Goal: Navigation & Orientation: Find specific page/section

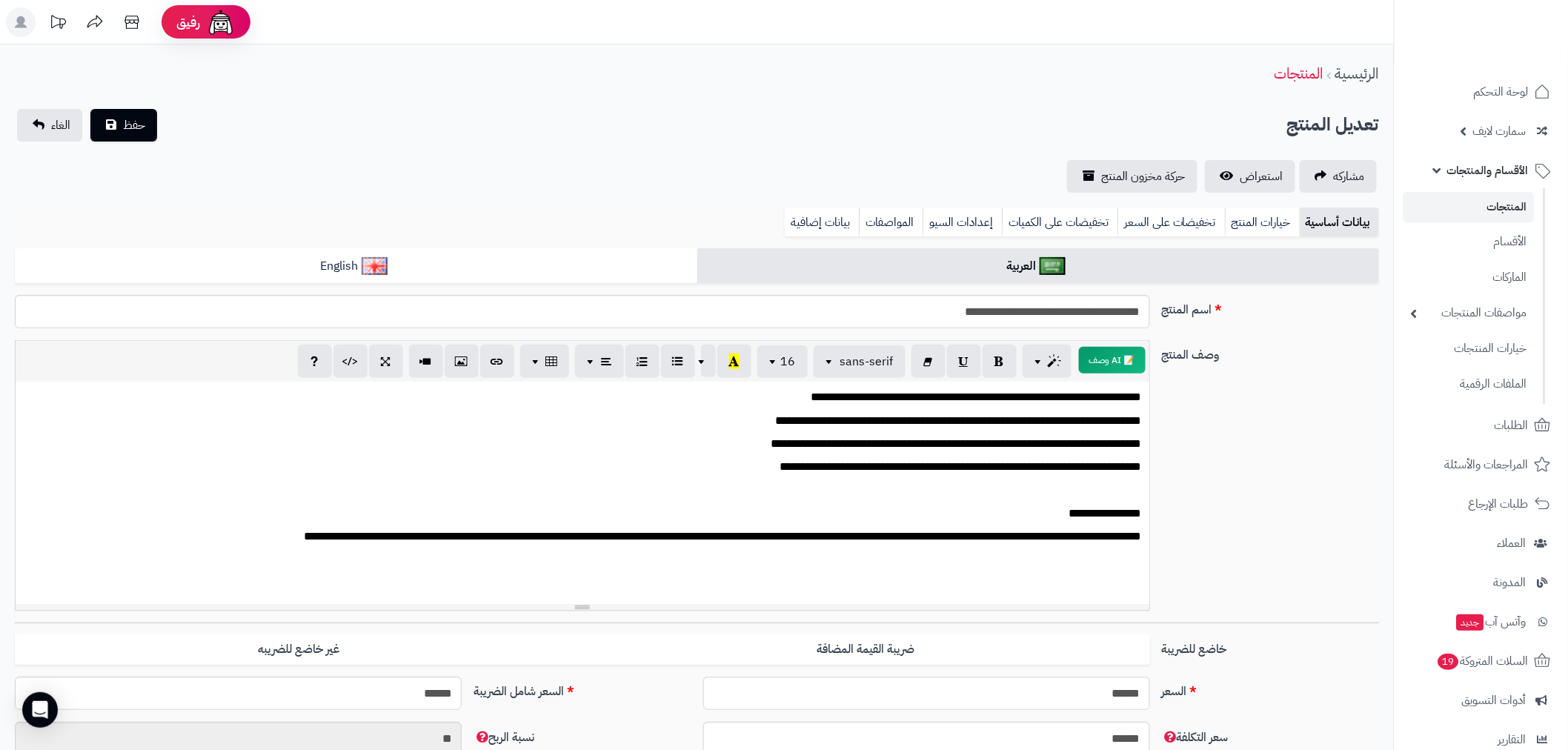
scroll to position [263, 0]
click at [1493, 165] on span "الأقسام والمنتجات" at bounding box center [1488, 171] width 82 height 21
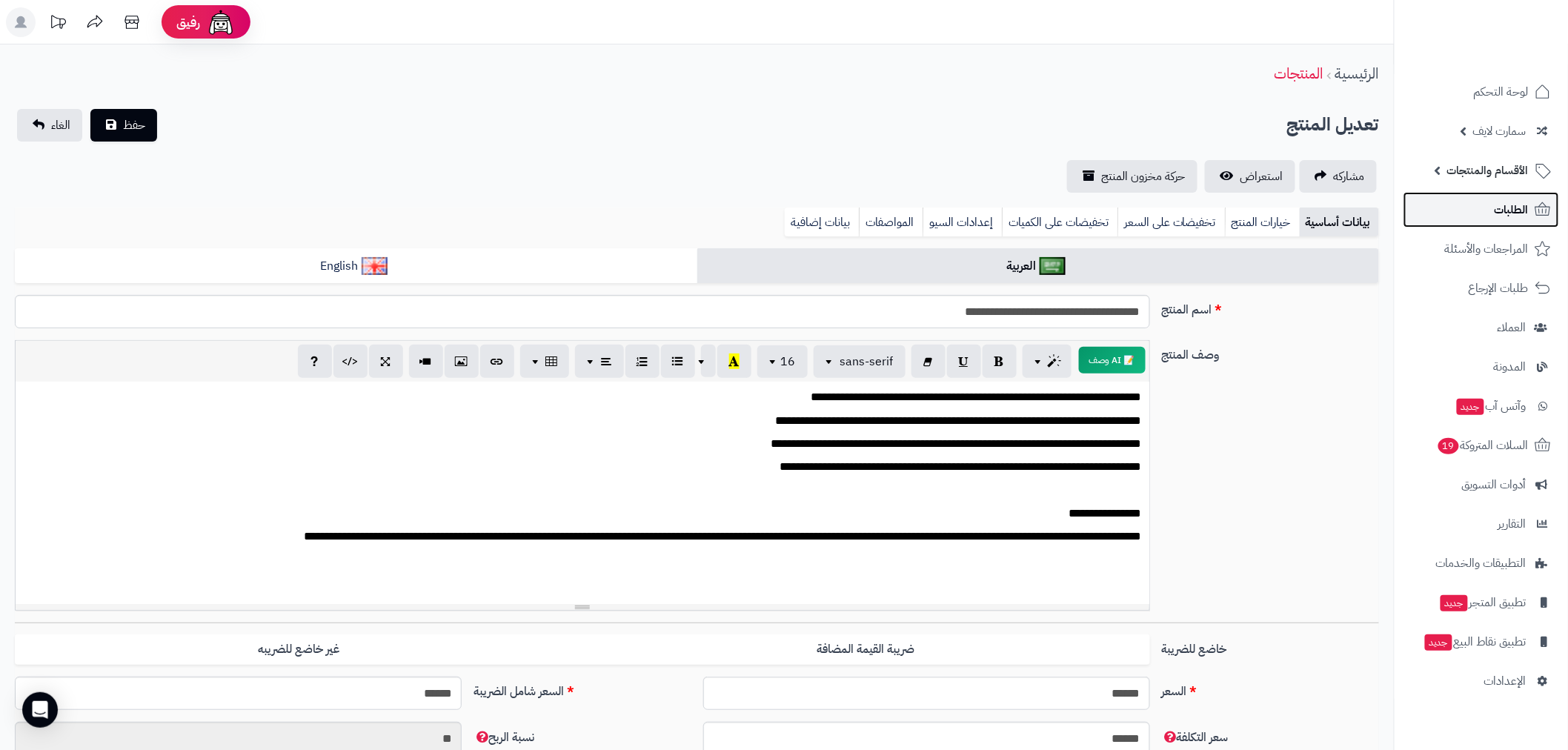
click at [1502, 218] on span "الطلبات" at bounding box center [1511, 210] width 34 height 21
